Goal: Information Seeking & Learning: Learn about a topic

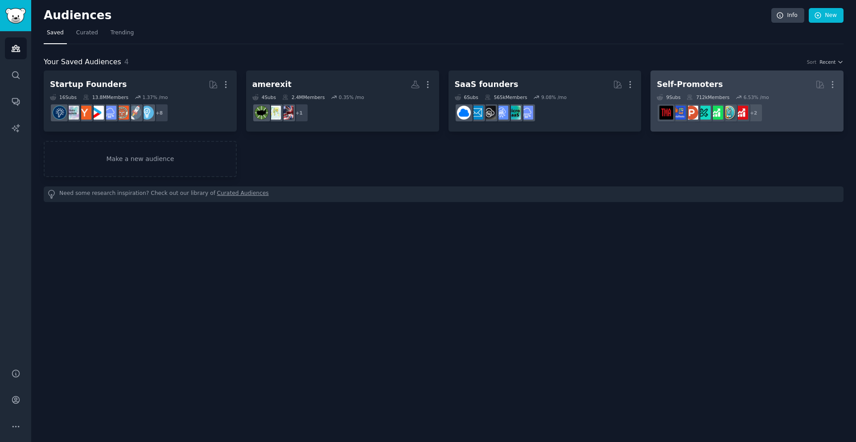
click at [760, 79] on h2 "Self-Promoters More" at bounding box center [747, 85] width 181 height 16
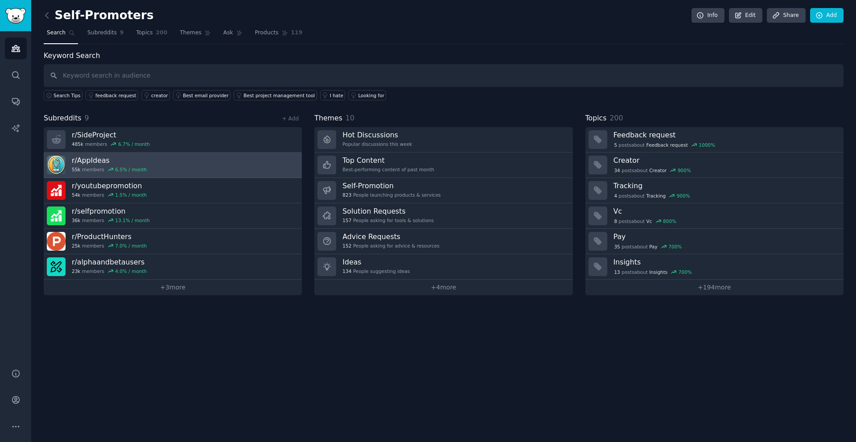
drag, startPoint x: 190, startPoint y: 159, endPoint x: 195, endPoint y: 156, distance: 5.8
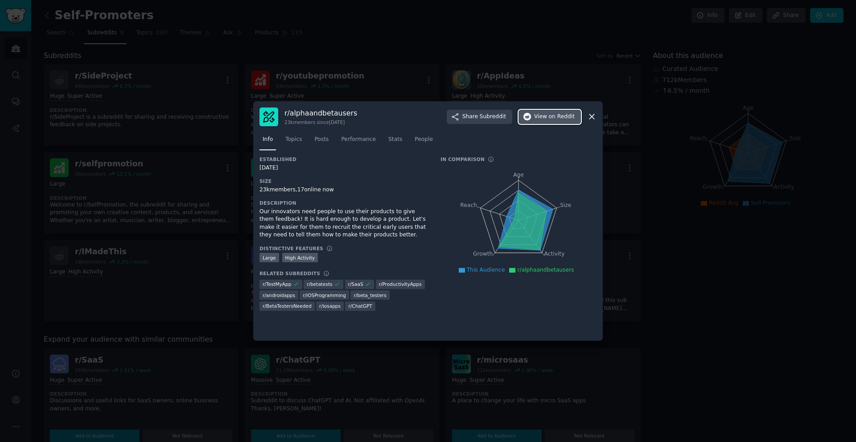
click at [542, 119] on span "View on Reddit" at bounding box center [554, 117] width 41 height 8
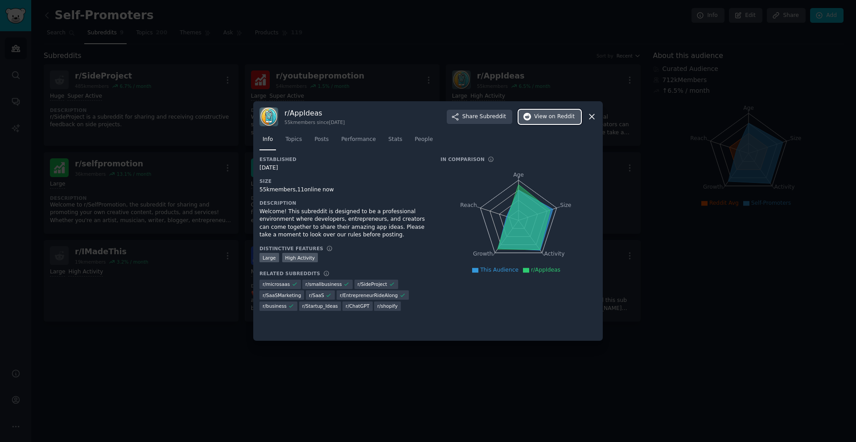
click at [560, 112] on button "View on Reddit" at bounding box center [550, 117] width 62 height 14
